Goal: Communication & Community: Answer question/provide support

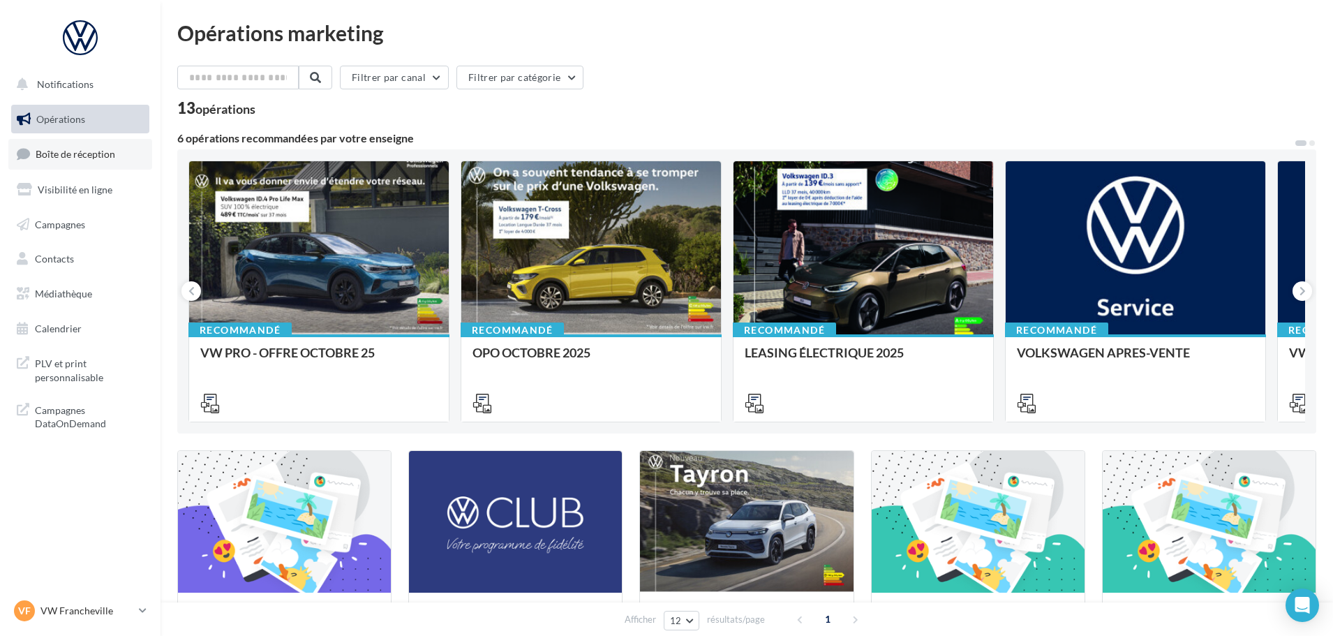
click at [80, 147] on link "Boîte de réception" at bounding box center [80, 154] width 144 height 30
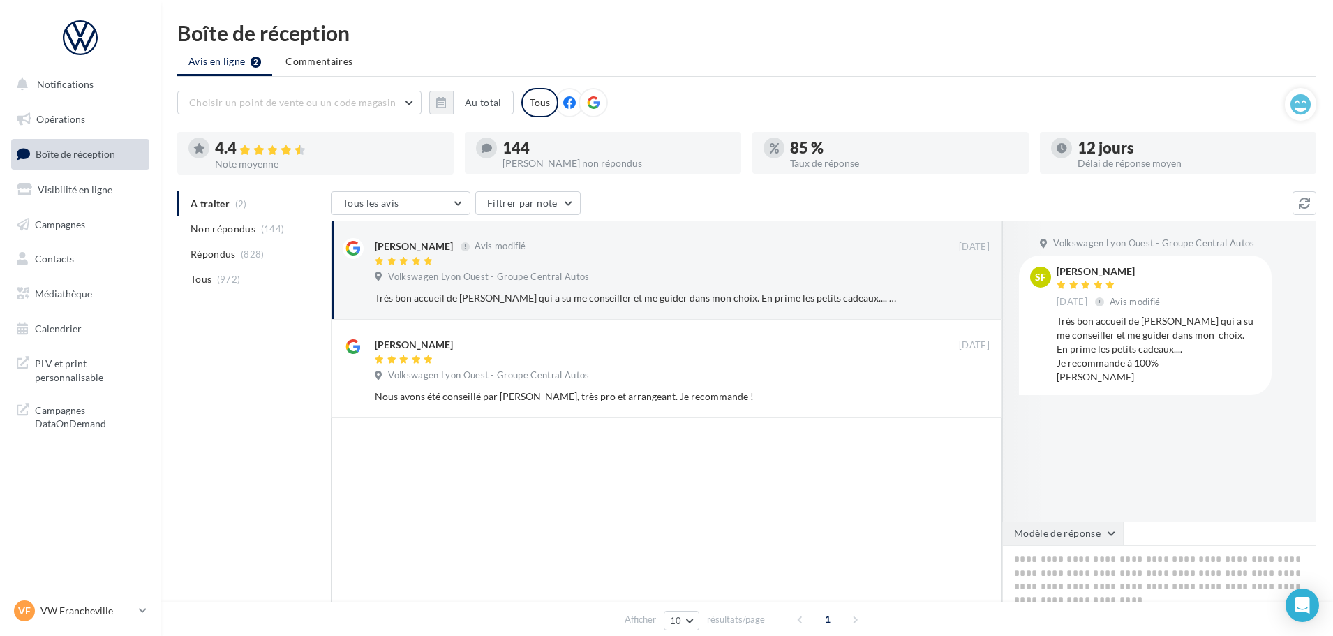
click at [1115, 540] on button "Modèle de réponse" at bounding box center [1062, 533] width 121 height 24
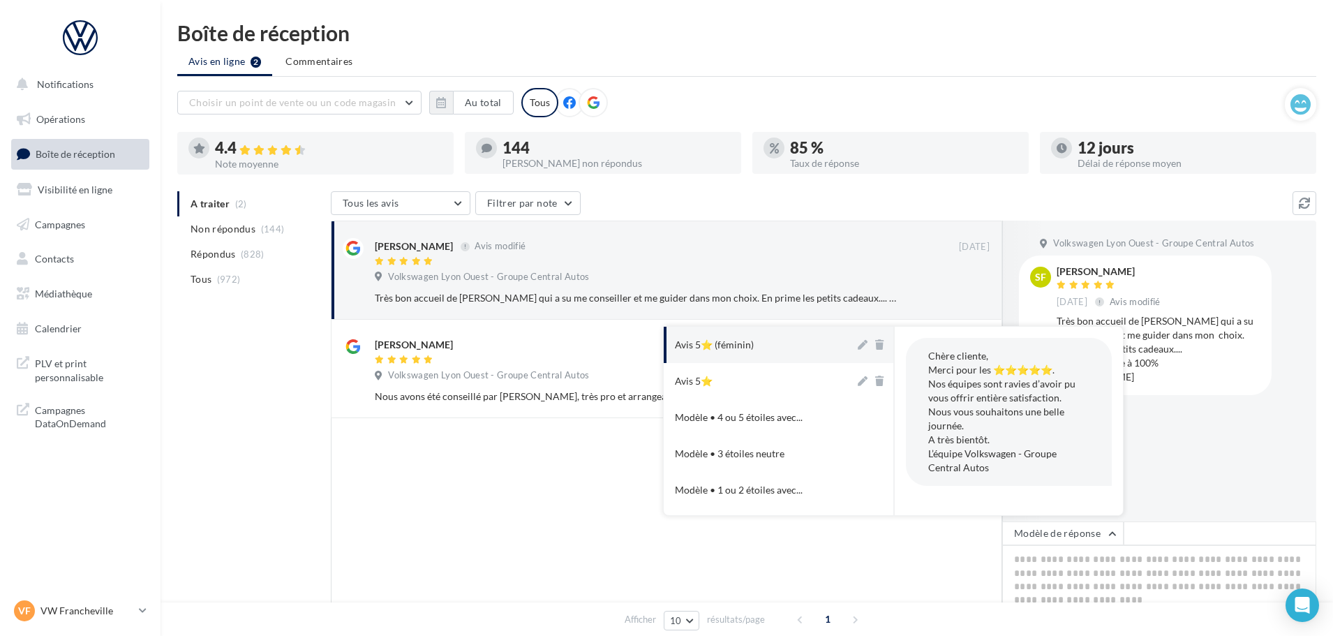
click at [775, 354] on button "Avis 5⭐ (féminin)" at bounding box center [759, 345] width 191 height 36
type textarea "**********"
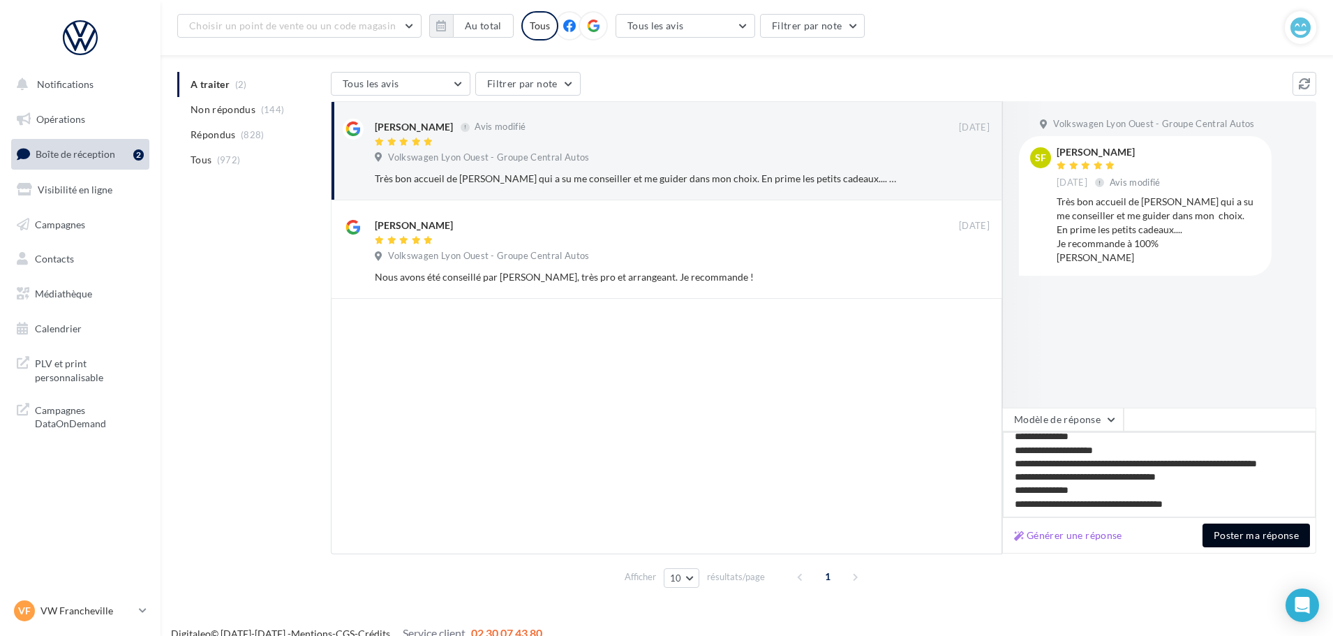
scroll to position [131, 0]
click at [1233, 521] on div "Générer une réponse Poster ma réponse" at bounding box center [1159, 535] width 314 height 36
click at [1236, 527] on button "Poster ma réponse" at bounding box center [1256, 535] width 107 height 24
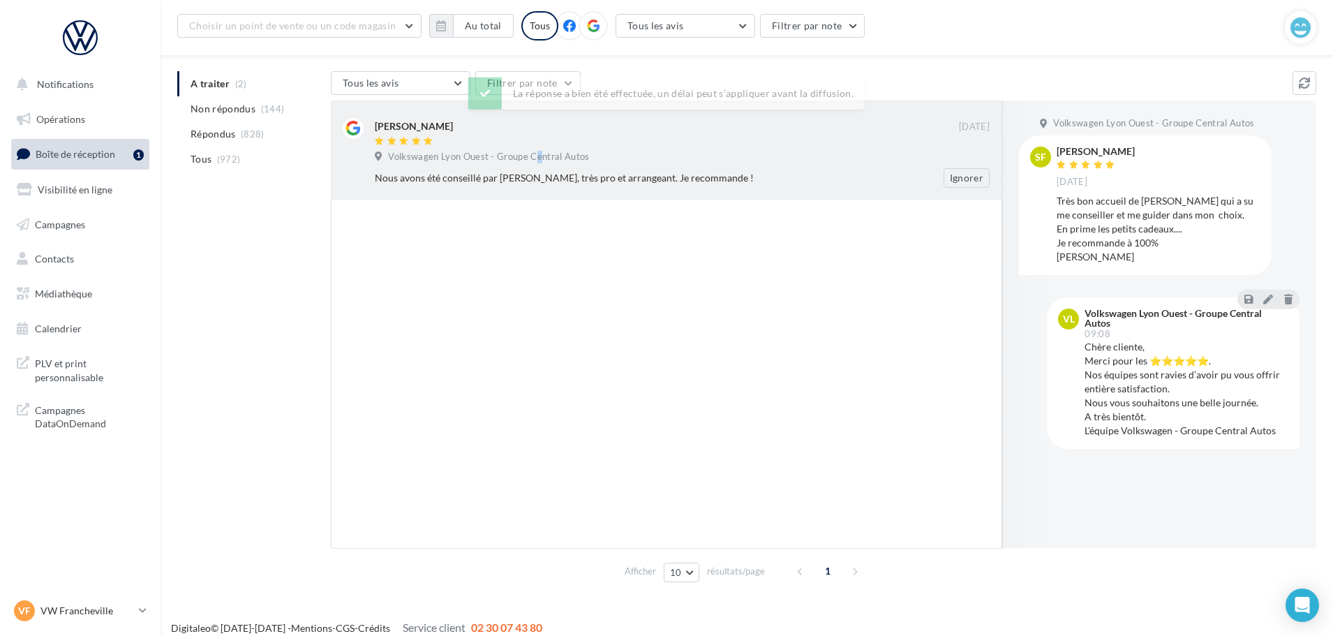
click at [536, 156] on span "Volkswagen Lyon Ouest - Groupe Central Autos" at bounding box center [488, 157] width 201 height 13
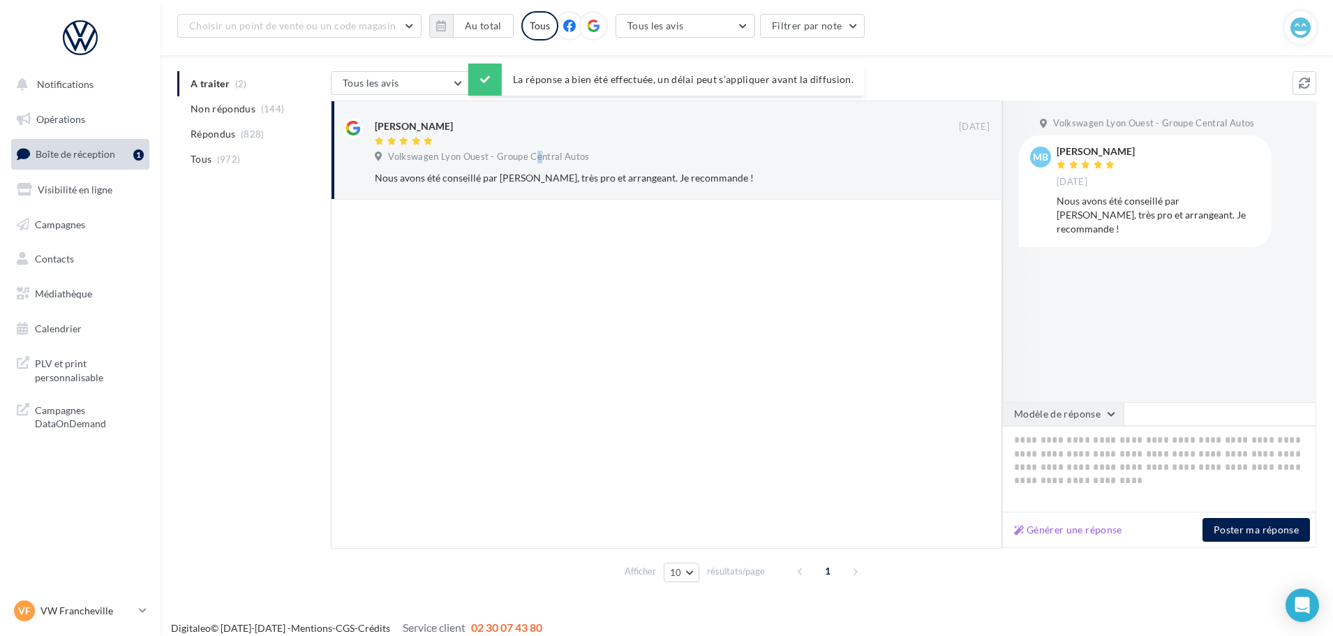
click at [1077, 408] on button "Modèle de réponse" at bounding box center [1062, 414] width 121 height 24
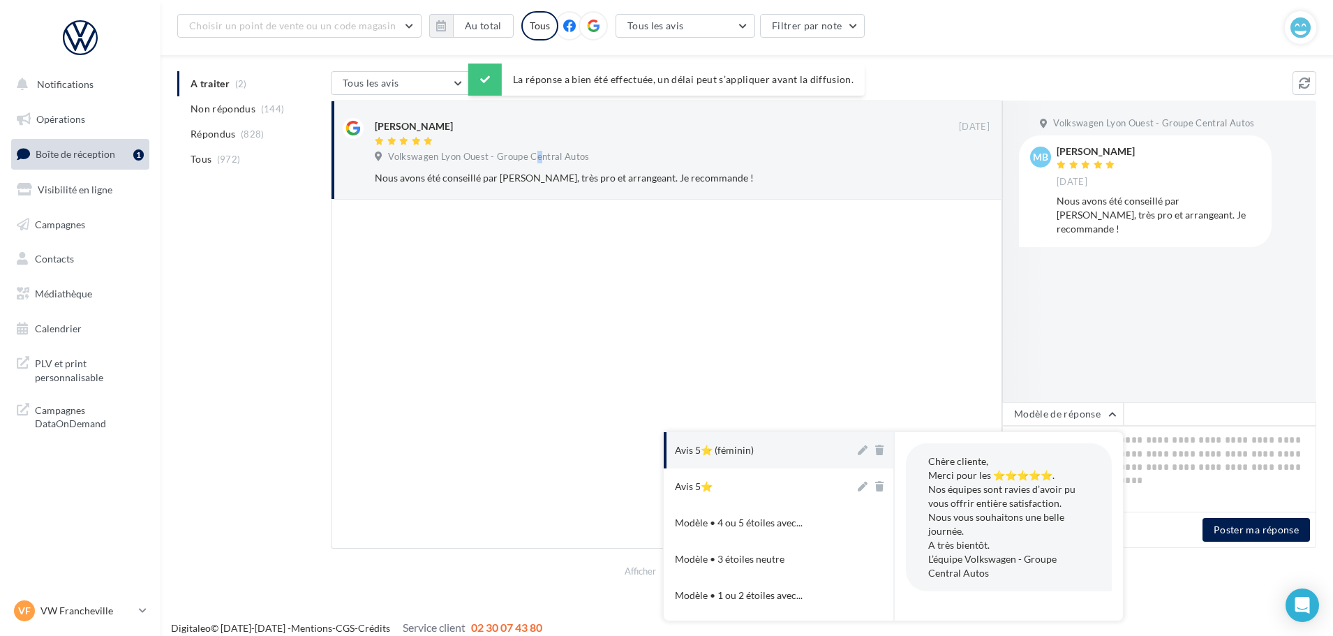
click at [759, 476] on button "Avis 5⭐" at bounding box center [759, 486] width 191 height 36
type textarea "**********"
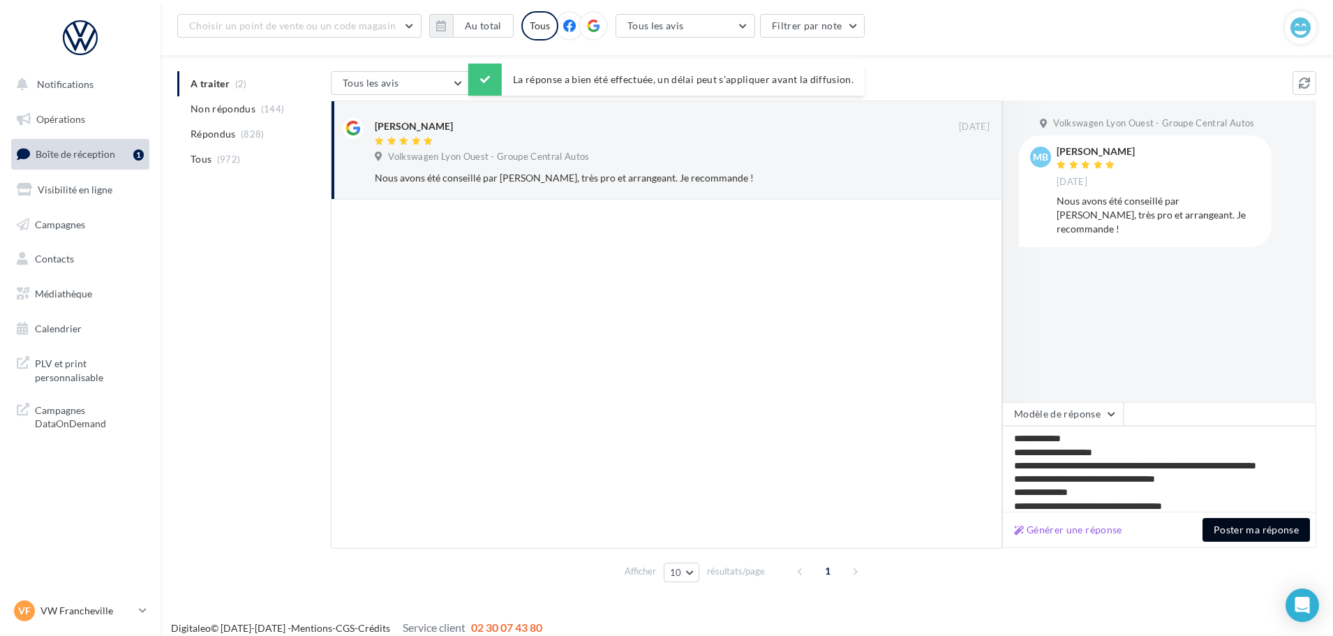
drag, startPoint x: 1292, startPoint y: 540, endPoint x: 1286, endPoint y: 526, distance: 15.3
click at [1292, 541] on button "Poster ma réponse" at bounding box center [1256, 530] width 107 height 24
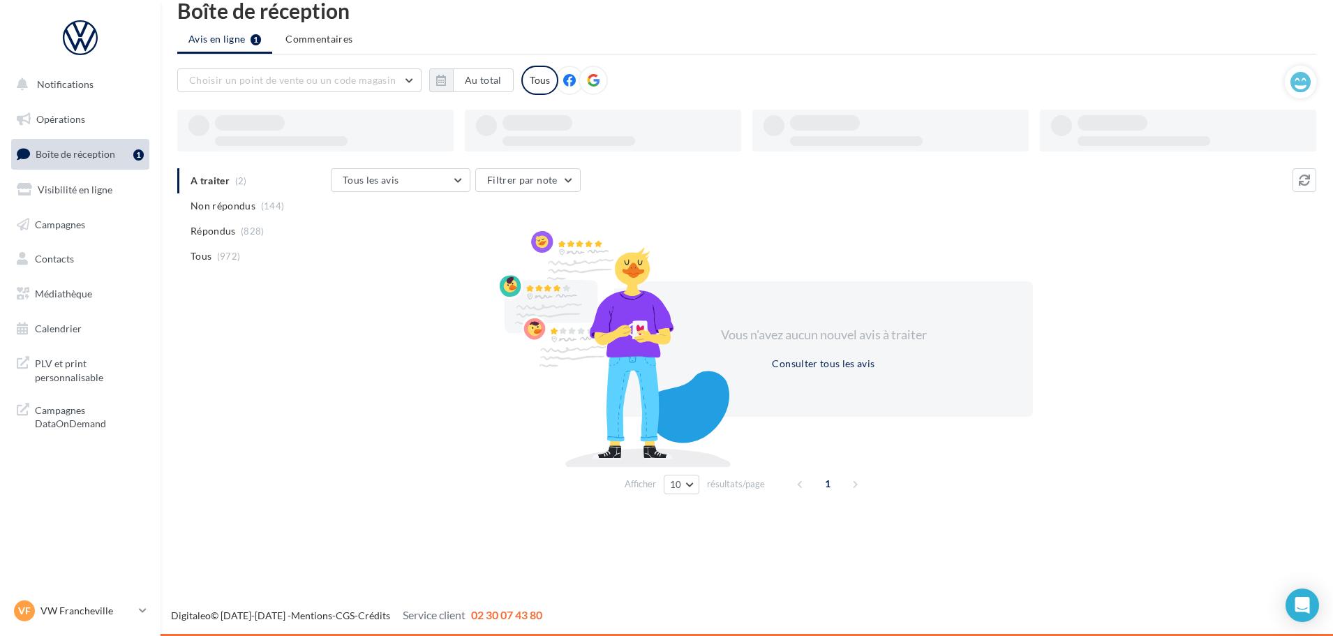
scroll to position [22, 0]
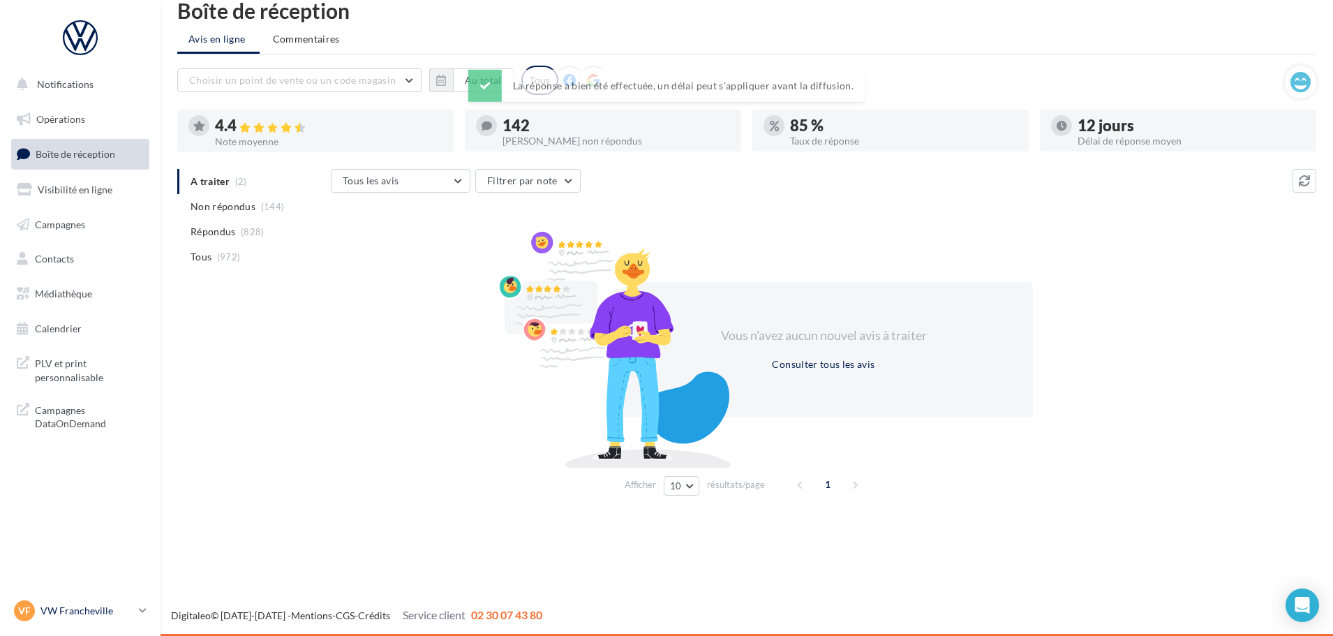
click at [114, 616] on p "VW Francheville" at bounding box center [86, 611] width 93 height 14
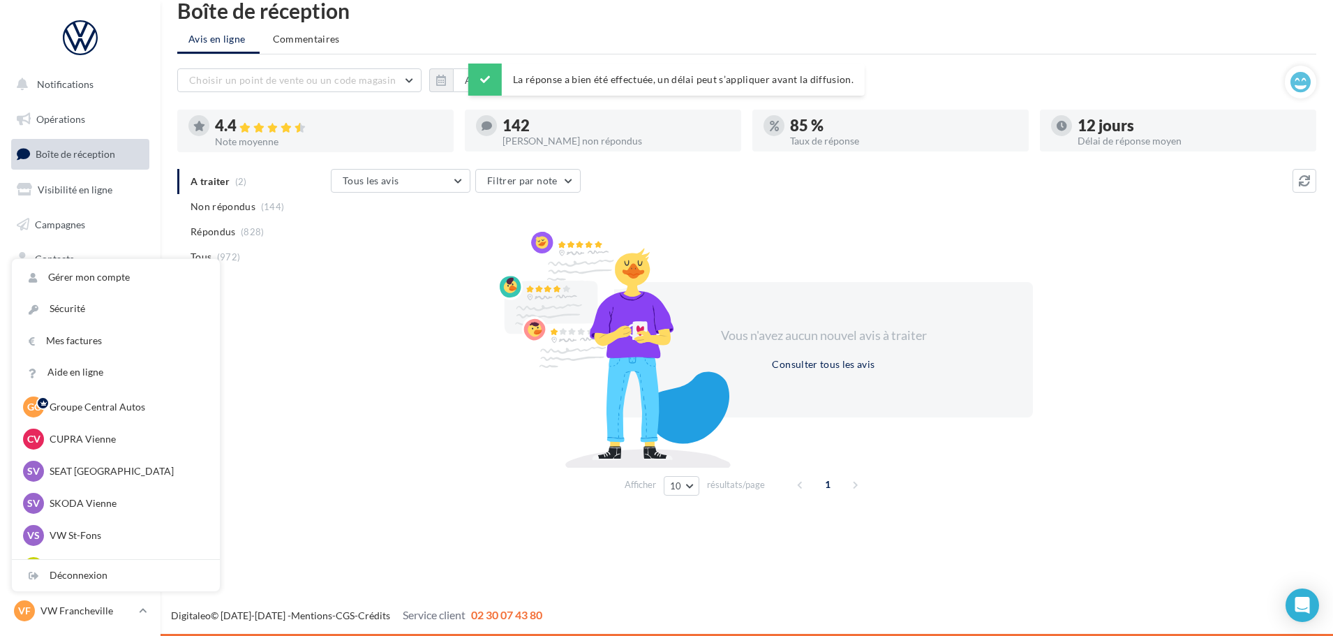
scroll to position [140, 0]
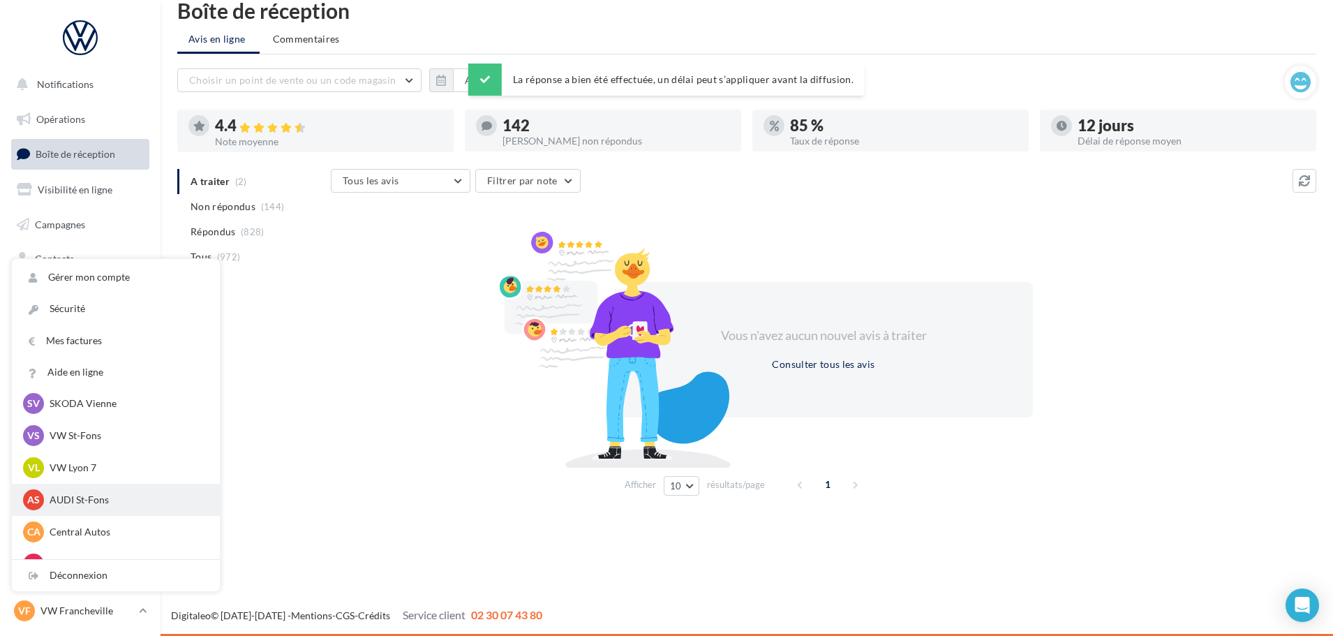
click at [142, 493] on p "AUDI St-Fons" at bounding box center [127, 500] width 154 height 14
